Goal: Task Accomplishment & Management: Use online tool/utility

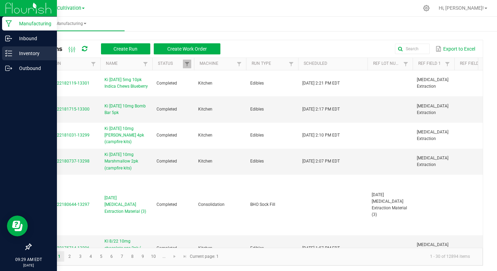
click at [27, 50] on p "Inventory" at bounding box center [33, 53] width 42 height 8
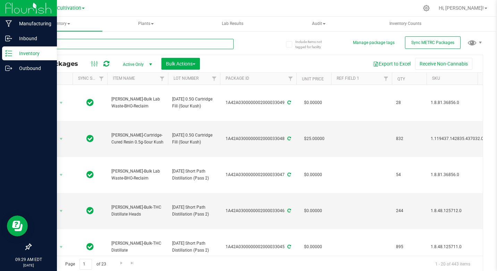
click at [58, 43] on input "text" at bounding box center [132, 44] width 203 height 10
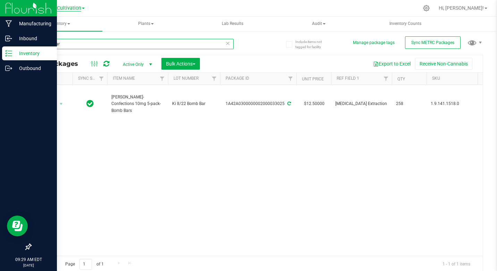
type input "bomb bar"
click at [70, 10] on span "Cultivation" at bounding box center [69, 8] width 24 height 6
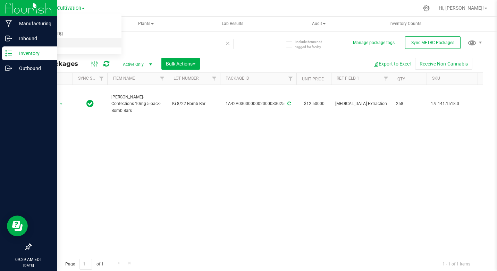
click at [35, 43] on link "Retail" at bounding box center [70, 42] width 101 height 9
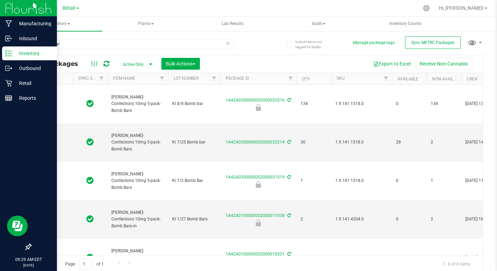
type input "[DATE]"
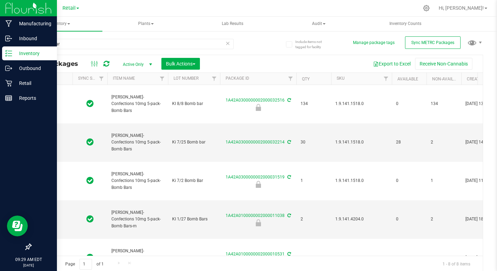
type input "[DATE]"
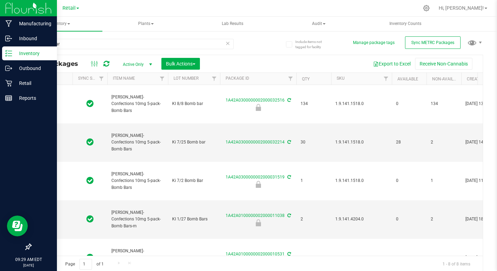
type input "[DATE]"
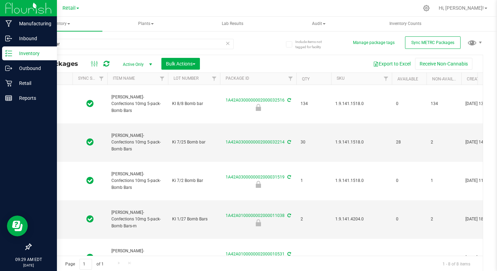
type input "[DATE]"
drag, startPoint x: 40, startPoint y: 45, endPoint x: 51, endPoint y: 46, distance: 11.8
click at [51, 46] on input "bomb bar" at bounding box center [132, 44] width 203 height 10
type input "snacker bar"
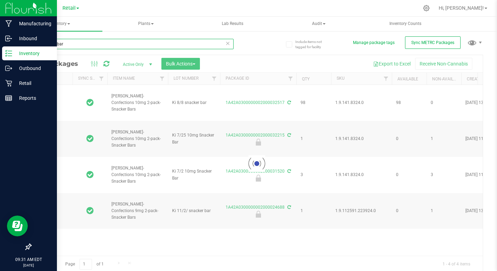
type input "[DATE]"
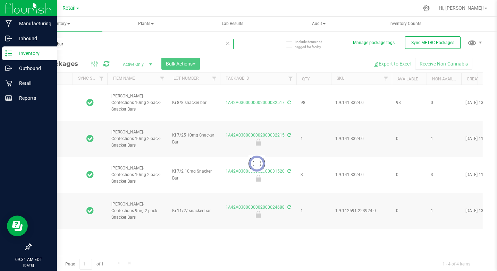
type input "[DATE]"
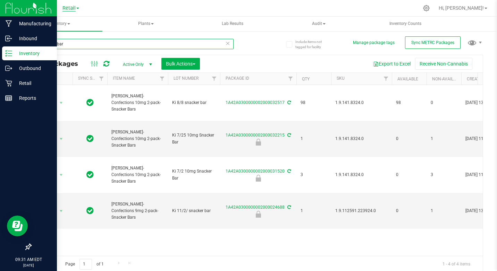
type input "snacker bar"
click at [68, 9] on span "Retail" at bounding box center [68, 8] width 13 height 6
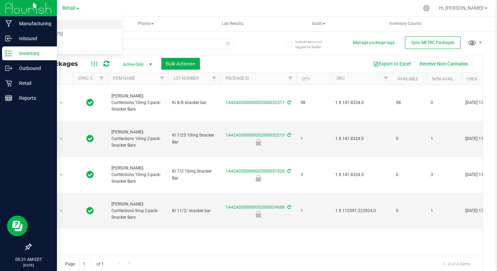
click at [49, 24] on link "Cultivation" at bounding box center [70, 24] width 101 height 9
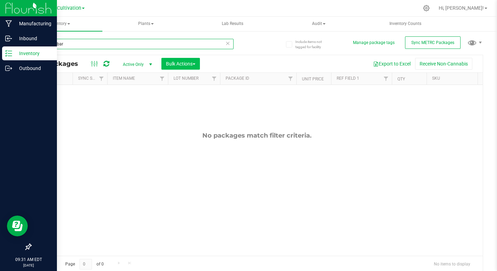
drag, startPoint x: 41, startPoint y: 43, endPoint x: 171, endPoint y: 59, distance: 131.1
click at [171, 59] on div "snacker bar All Packages Active Only Active Only Lab Samples Locked All Externa…" at bounding box center [257, 152] width 452 height 241
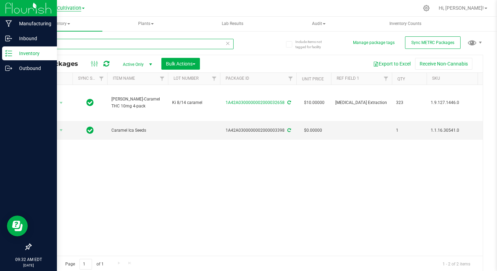
type input "caramel"
click at [63, 8] on span "Cultivation" at bounding box center [69, 8] width 24 height 6
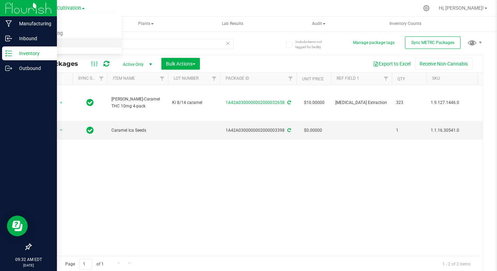
click at [45, 42] on link "Retail" at bounding box center [70, 42] width 101 height 9
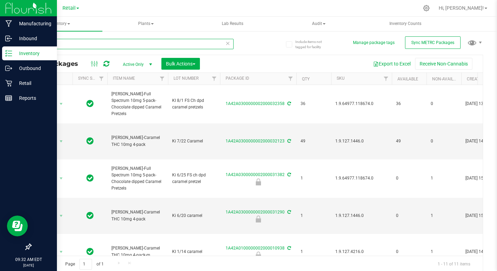
drag, startPoint x: 41, startPoint y: 42, endPoint x: 63, endPoint y: 45, distance: 22.4
click at [63, 45] on input "caramel" at bounding box center [132, 44] width 203 height 10
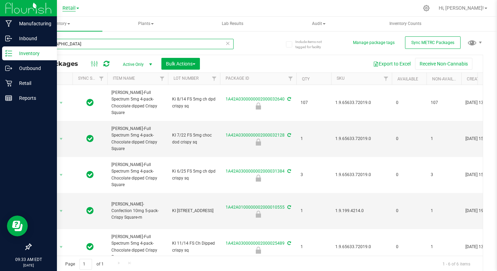
type input "[GEOGRAPHIC_DATA]"
click at [70, 9] on span "Retail" at bounding box center [68, 8] width 13 height 6
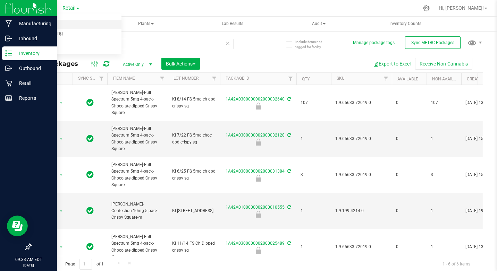
click at [42, 24] on link "Cultivation" at bounding box center [70, 24] width 101 height 9
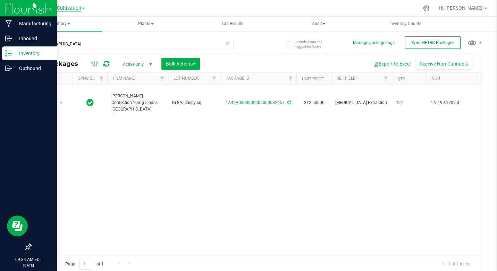
click at [68, 9] on span "Cultivation" at bounding box center [69, 8] width 24 height 6
click at [35, 45] on link "Retail" at bounding box center [70, 42] width 101 height 9
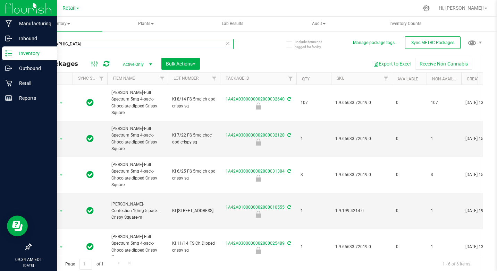
drag, startPoint x: 41, startPoint y: 44, endPoint x: 69, endPoint y: 44, distance: 27.7
click at [69, 44] on input "[GEOGRAPHIC_DATA]" at bounding box center [132, 44] width 203 height 10
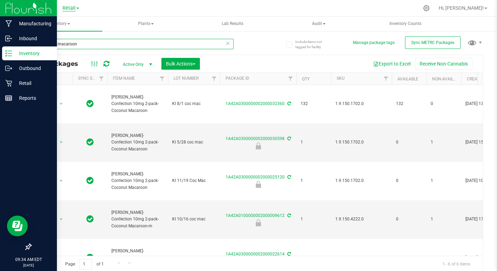
type input "coconut macaroon"
click at [66, 9] on span "Retail" at bounding box center [68, 8] width 13 height 6
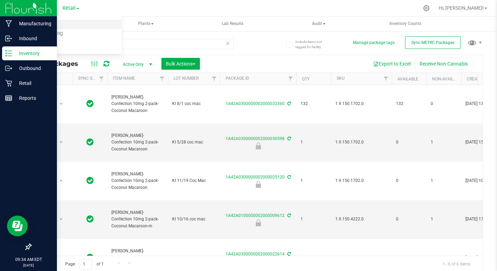
click at [51, 26] on link "Cultivation" at bounding box center [70, 24] width 101 height 9
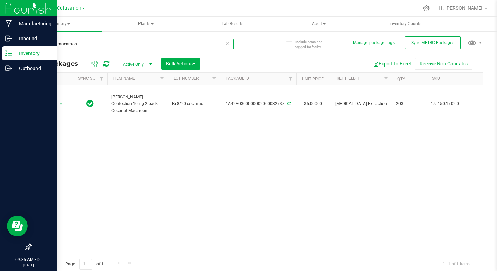
drag, startPoint x: 40, startPoint y: 45, endPoint x: 96, endPoint y: 48, distance: 56.2
click at [96, 48] on input "coconut macaroon" at bounding box center [132, 44] width 203 height 10
type input "brownies"
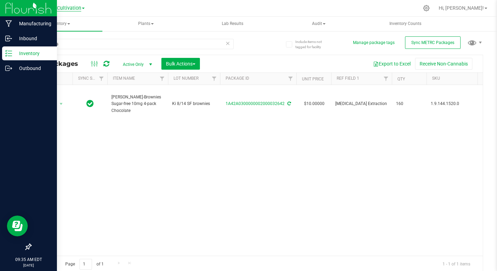
click at [67, 7] on span "Cultivation" at bounding box center [69, 8] width 24 height 6
click at [41, 43] on link "Retail" at bounding box center [70, 42] width 101 height 9
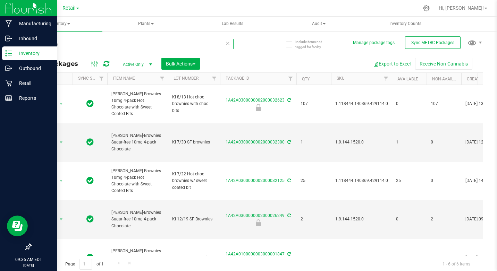
drag, startPoint x: 42, startPoint y: 43, endPoint x: 63, endPoint y: 43, distance: 21.2
click at [63, 43] on input "brownies" at bounding box center [132, 44] width 203 height 10
type input "cookies"
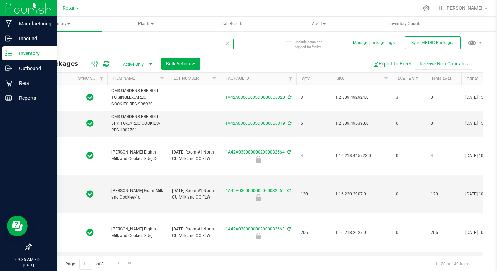
type input "[DATE]"
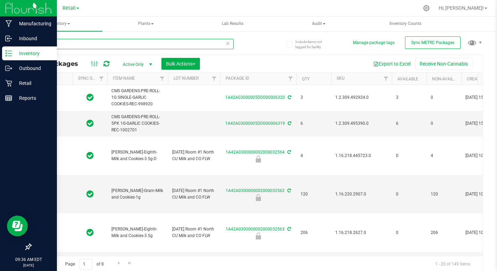
type input "[DATE]"
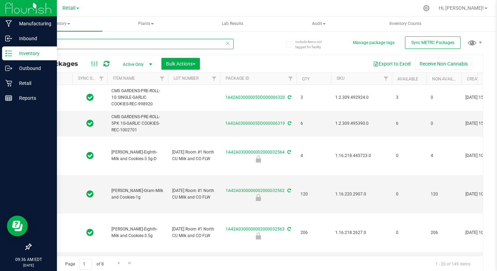
type input "[DATE]"
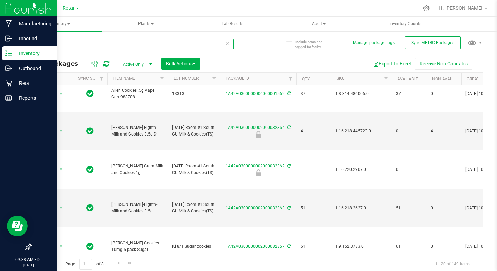
scroll to position [328, 0]
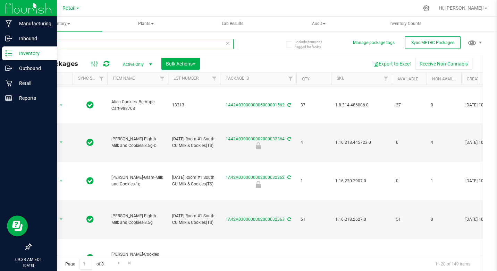
type input "cookies"
click at [487, 177] on div "Include items not tagged for facility Manage package tags Sync METRC Packages c…" at bounding box center [257, 137] width 480 height 212
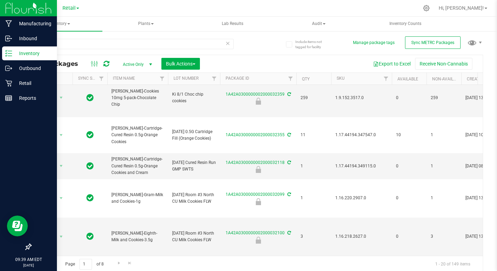
scroll to position [532, 0]
click at [119, 264] on span "Go to the next page" at bounding box center [119, 263] width 6 height 6
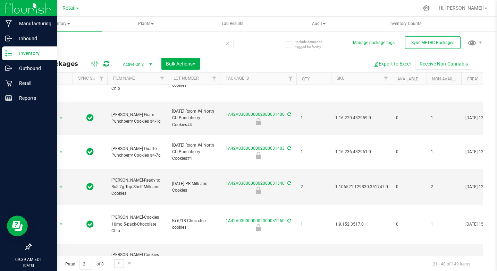
scroll to position [256, 0]
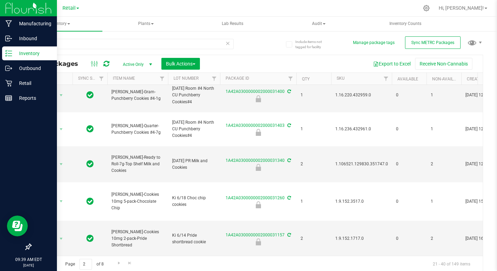
click at [68, 11] on div "Retail Cultivation Manufacturing Retail" at bounding box center [70, 8] width 17 height 8
click at [76, 8] on span "Retail" at bounding box center [68, 8] width 13 height 6
click at [49, 22] on link "Cultivation" at bounding box center [70, 24] width 101 height 9
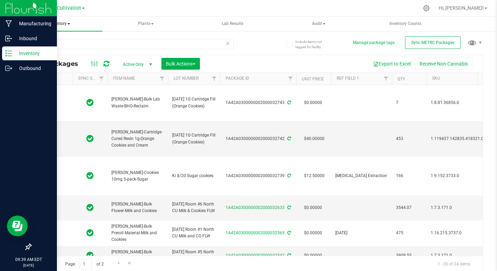
type input "[DATE]"
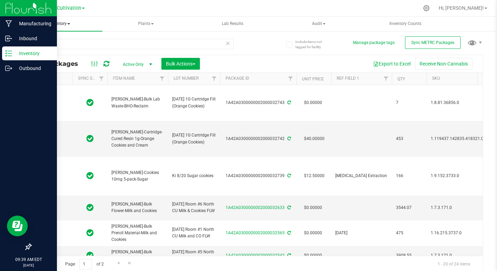
type input "[DATE]"
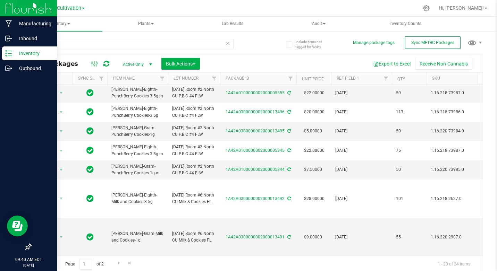
scroll to position [346, 0]
click at [118, 265] on span "Go to the next page" at bounding box center [119, 263] width 6 height 6
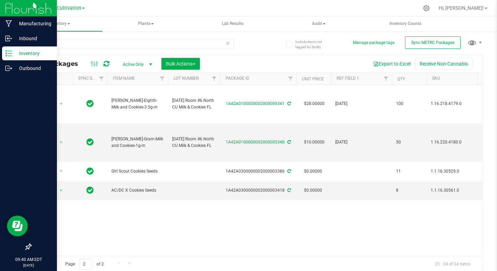
click at [50, 264] on span "Go to the previous page" at bounding box center [50, 263] width 6 height 6
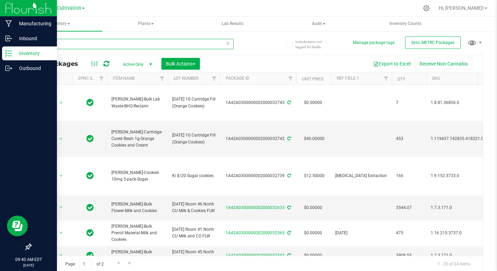
drag, startPoint x: 41, startPoint y: 42, endPoint x: 56, endPoint y: 44, distance: 15.4
click at [56, 44] on input "cookies" at bounding box center [132, 44] width 203 height 10
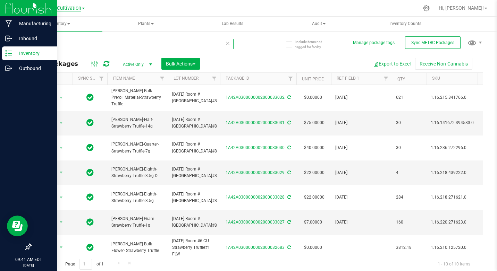
type input "truffle"
click at [68, 9] on span "Cultivation" at bounding box center [69, 8] width 24 height 6
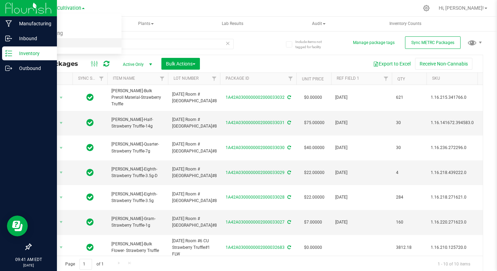
click at [40, 44] on link "Retail" at bounding box center [70, 42] width 101 height 9
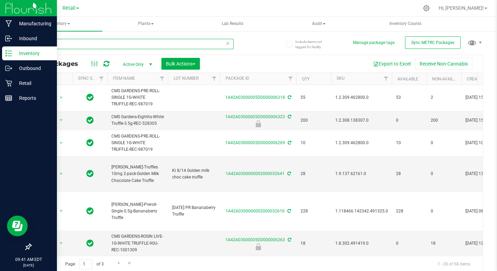
drag, startPoint x: 40, startPoint y: 45, endPoint x: 58, endPoint y: 46, distance: 17.7
click at [58, 46] on input "truffle" at bounding box center [132, 44] width 203 height 10
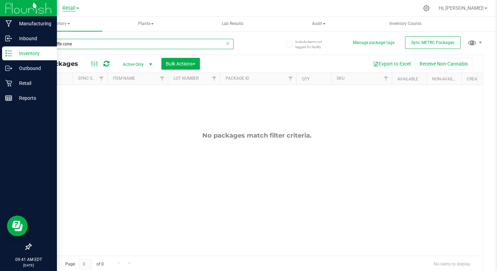
type input "mini waffle cone"
click at [72, 8] on span "Retail" at bounding box center [68, 8] width 13 height 6
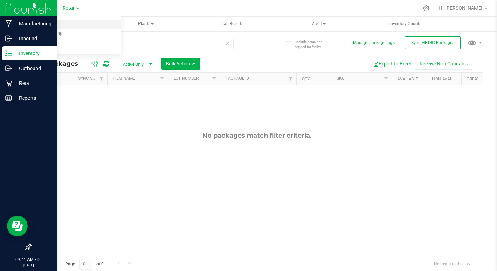
click at [41, 24] on link "Cultivation" at bounding box center [70, 24] width 101 height 9
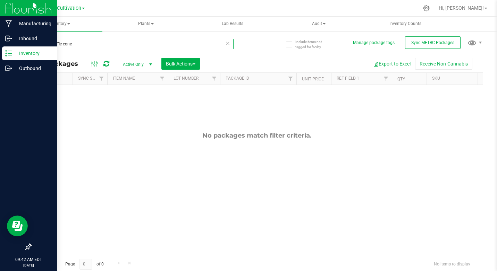
drag, startPoint x: 51, startPoint y: 43, endPoint x: 79, endPoint y: 47, distance: 28.7
click at [79, 47] on input "mini waffle cone" at bounding box center [132, 44] width 203 height 10
type input "mini"
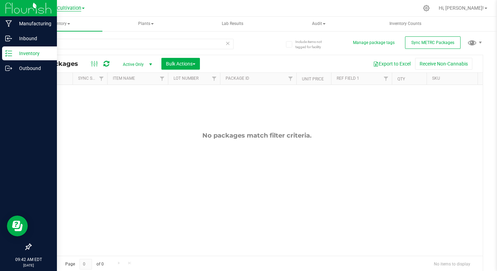
click at [76, 7] on span "Cultivation" at bounding box center [69, 8] width 24 height 6
click at [34, 43] on link "Retail" at bounding box center [70, 42] width 101 height 9
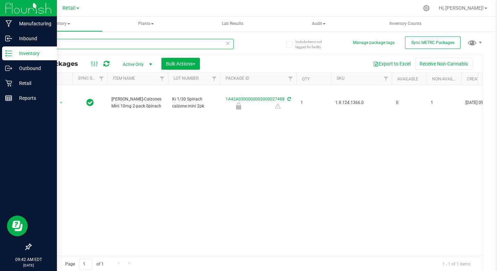
click at [54, 46] on input "mini" at bounding box center [132, 44] width 203 height 10
type input "m"
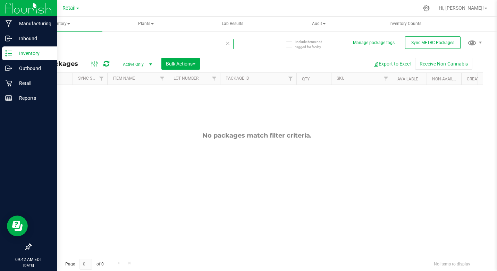
drag, startPoint x: 40, startPoint y: 44, endPoint x: 54, endPoint y: 48, distance: 14.7
click at [54, 48] on input "cone" at bounding box center [132, 44] width 203 height 10
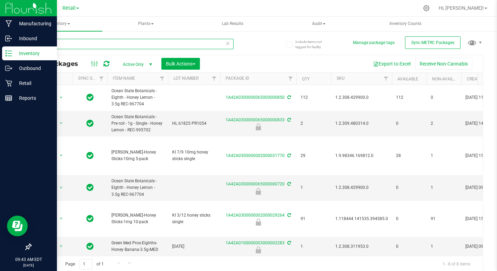
drag, startPoint x: 40, startPoint y: 43, endPoint x: 54, endPoint y: 46, distance: 14.7
click at [54, 46] on input "honey" at bounding box center [132, 44] width 203 height 10
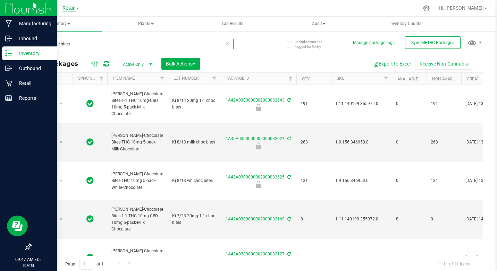
type input "chocolate bites"
click at [74, 6] on span "Retail" at bounding box center [68, 8] width 13 height 6
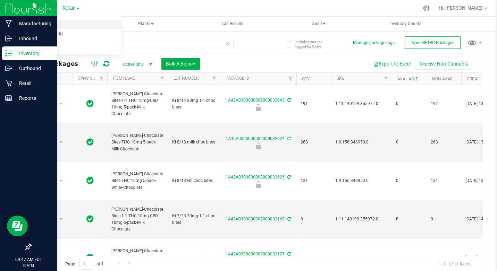
click at [51, 23] on link "Cultivation" at bounding box center [70, 24] width 101 height 9
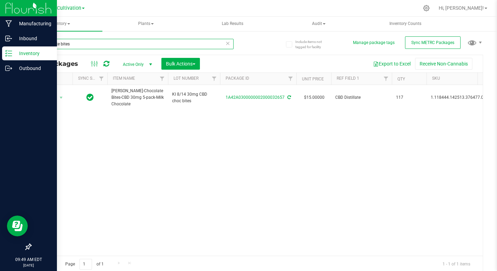
drag, startPoint x: 61, startPoint y: 43, endPoint x: 69, endPoint y: 43, distance: 8.7
click at [69, 43] on input "chocolate bites" at bounding box center [132, 44] width 203 height 10
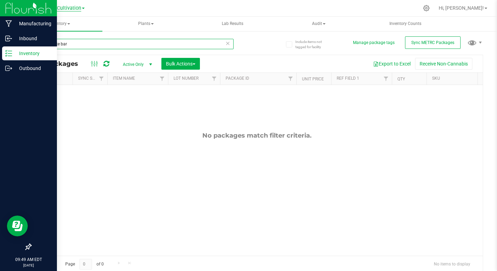
type input "chocolate bar"
click at [73, 8] on span "Cultivation" at bounding box center [69, 8] width 24 height 6
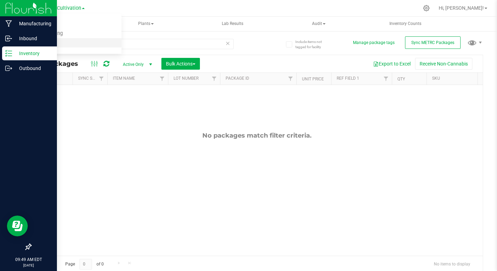
click at [37, 42] on link "Retail" at bounding box center [70, 42] width 101 height 9
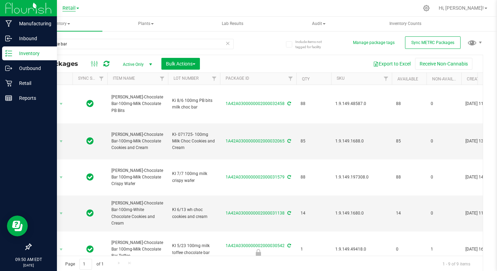
click at [72, 7] on span "Retail" at bounding box center [68, 8] width 13 height 6
click at [51, 25] on link "Cultivation" at bounding box center [70, 24] width 101 height 9
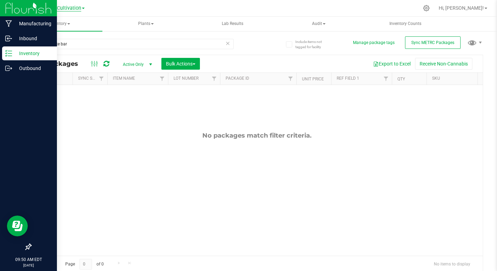
click at [68, 9] on span "Cultivation" at bounding box center [69, 8] width 24 height 6
click at [40, 41] on link "Retail" at bounding box center [70, 42] width 101 height 9
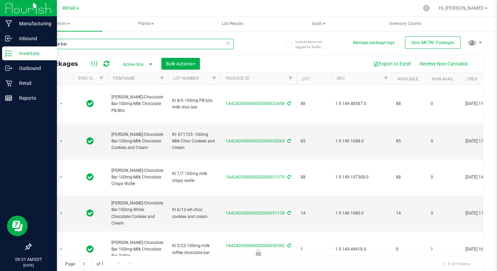
drag, startPoint x: 42, startPoint y: 45, endPoint x: 74, endPoint y: 45, distance: 31.9
click at [74, 45] on input "chocolate bar" at bounding box center [132, 44] width 203 height 10
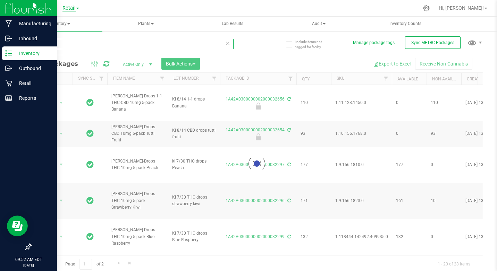
type input "drops"
click at [71, 6] on span "Retail" at bounding box center [68, 8] width 13 height 6
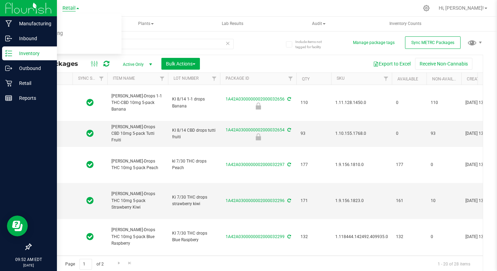
click at [76, 10] on span "Retail" at bounding box center [68, 8] width 13 height 6
type input "[DATE]"
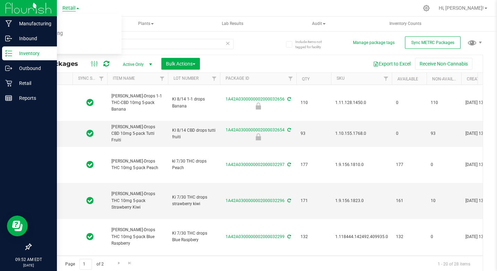
type input "[DATE]"
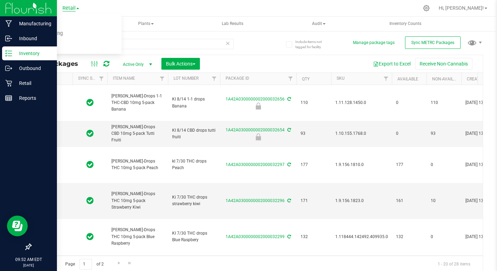
type input "[DATE]"
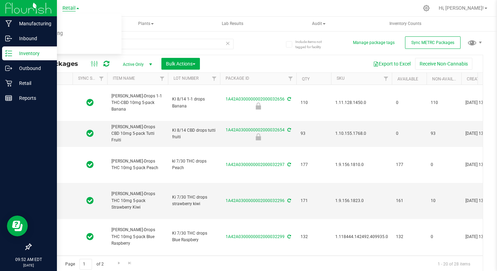
type input "[DATE]"
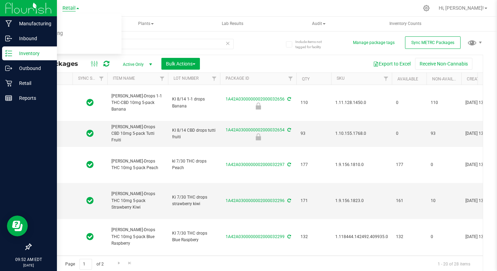
type input "[DATE]"
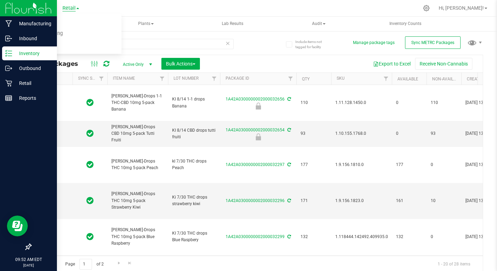
type input "[DATE]"
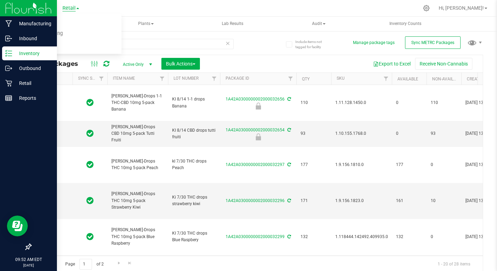
type input "[DATE]"
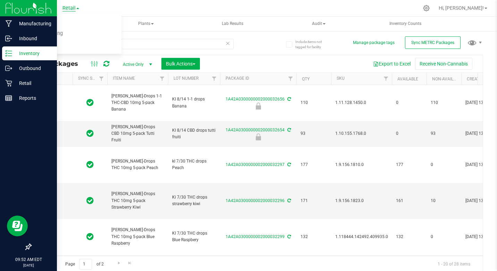
type input "[DATE]"
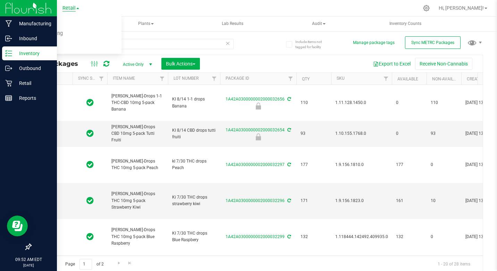
type input "[DATE]"
click at [76, 10] on link "Retail" at bounding box center [70, 8] width 17 height 7
click at [45, 27] on link "Cultivation" at bounding box center [70, 24] width 101 height 9
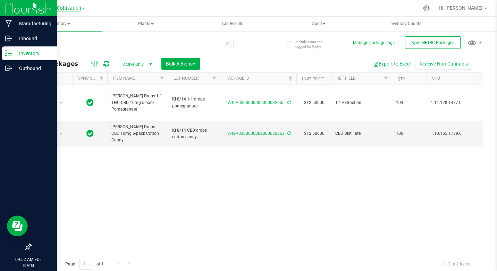
click at [71, 9] on span "Cultivation" at bounding box center [69, 8] width 24 height 6
click at [36, 43] on link "Retail" at bounding box center [70, 42] width 101 height 9
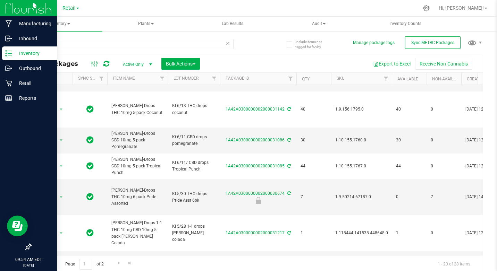
scroll to position [488, 0]
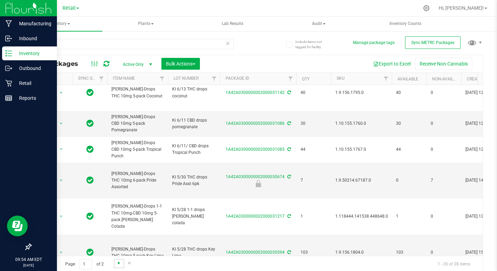
click at [118, 264] on span "Go to the next page" at bounding box center [119, 263] width 6 height 6
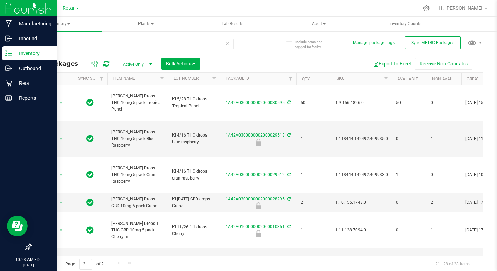
click at [63, 7] on span "Retail" at bounding box center [68, 8] width 13 height 6
click at [49, 23] on link "Cultivation" at bounding box center [70, 24] width 101 height 9
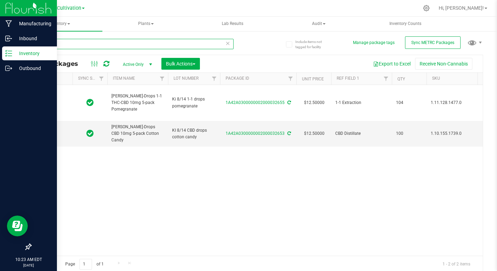
drag, startPoint x: 40, startPoint y: 43, endPoint x: 66, endPoint y: 45, distance: 26.1
click at [66, 45] on input "drops" at bounding box center [132, 44] width 203 height 10
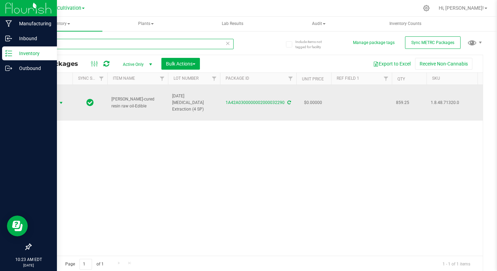
type input "32290"
click at [59, 103] on span "select" at bounding box center [61, 103] width 6 height 6
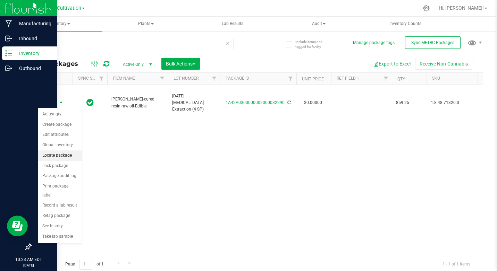
click at [58, 157] on li "Locate package" at bounding box center [60, 155] width 44 height 10
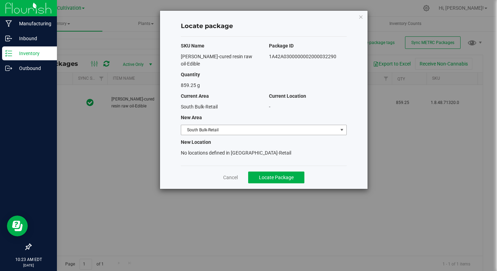
click at [340, 127] on span "select" at bounding box center [342, 130] width 6 height 6
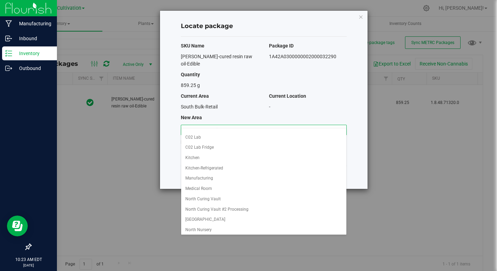
scroll to position [14, 0]
click at [196, 163] on li "Kitchen" at bounding box center [263, 161] width 165 height 10
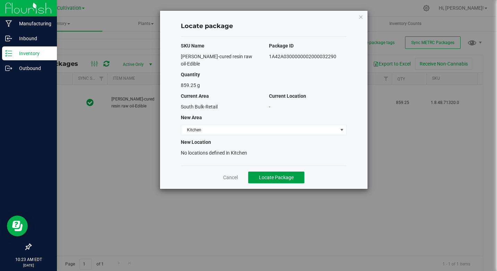
click at [270, 175] on span "Locate Package" at bounding box center [276, 178] width 35 height 6
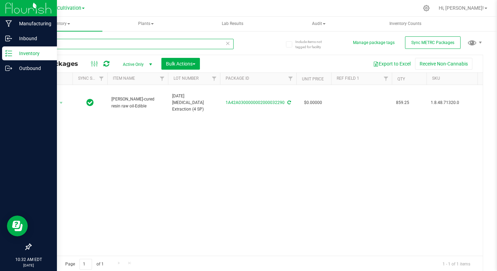
drag, startPoint x: 41, startPoint y: 44, endPoint x: 79, endPoint y: 44, distance: 37.8
click at [79, 44] on input "32290" at bounding box center [132, 44] width 203 height 10
type input "31578"
